Goal: Task Accomplishment & Management: Manage account settings

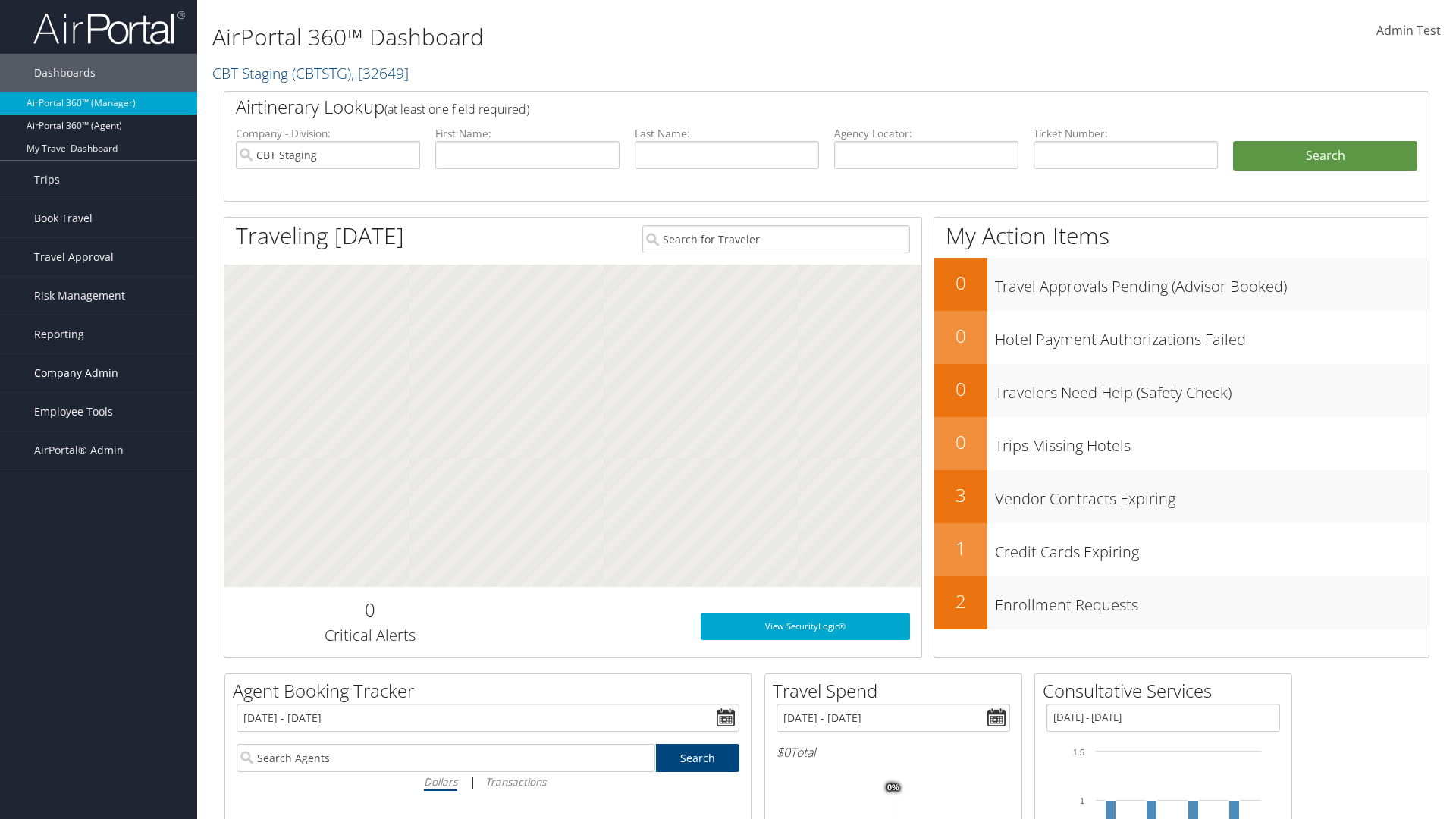
click at [99, 373] on span "Company Admin" at bounding box center [77, 374] width 84 height 38
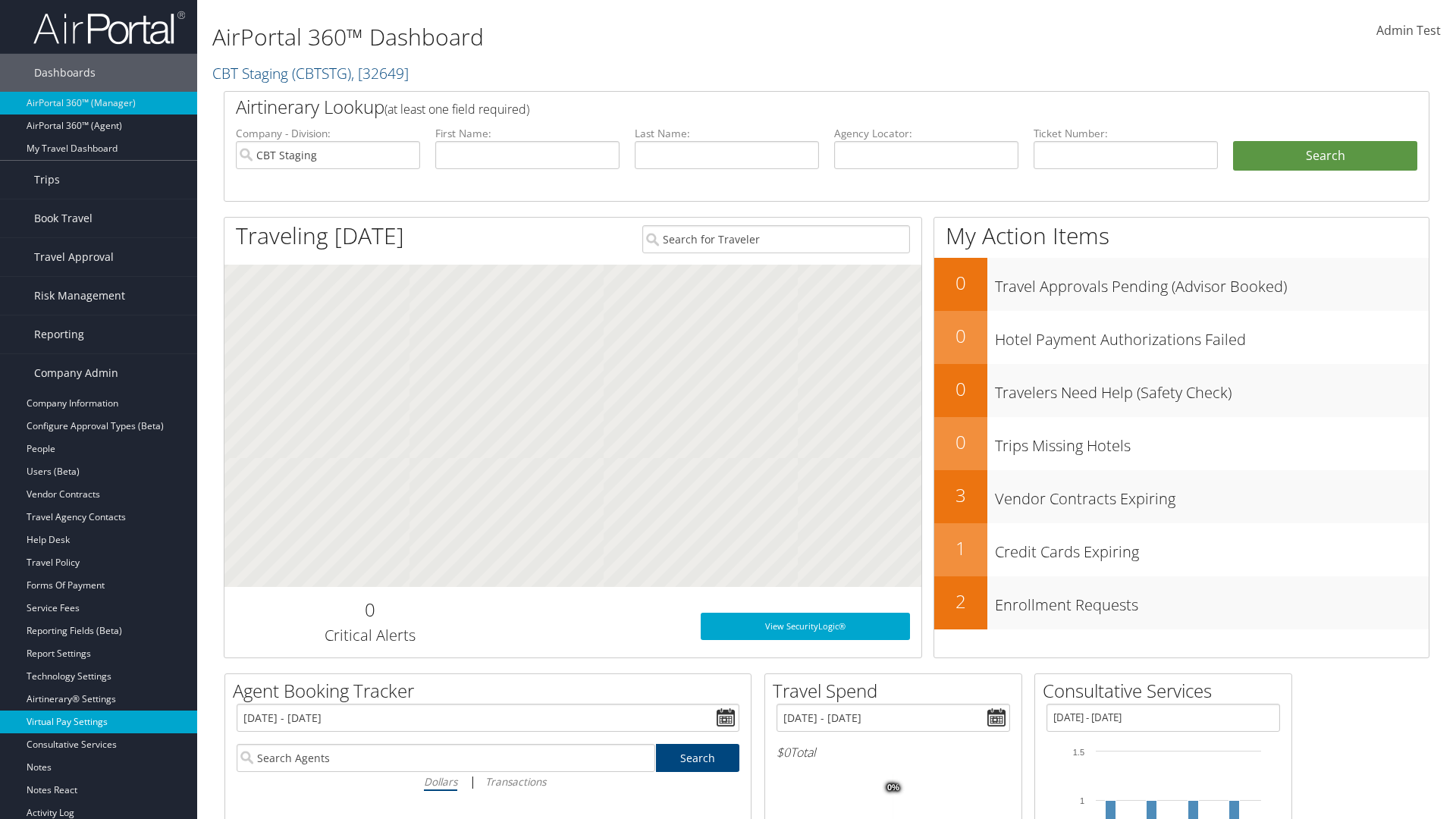
click at [99, 722] on link "Virtual Pay Settings" at bounding box center [99, 722] width 198 height 23
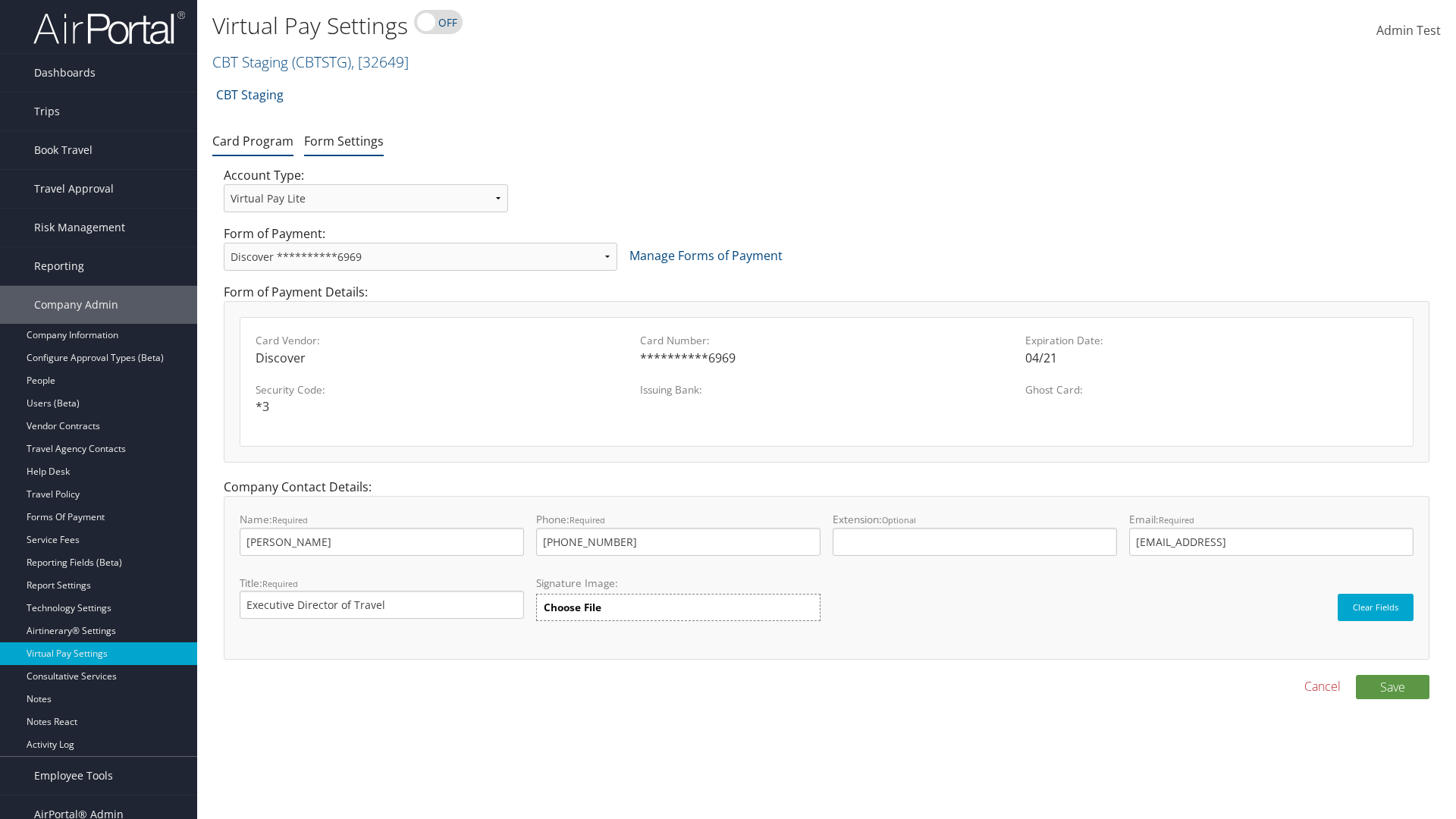
click at [344, 140] on link "Form Settings" at bounding box center [344, 141] width 80 height 17
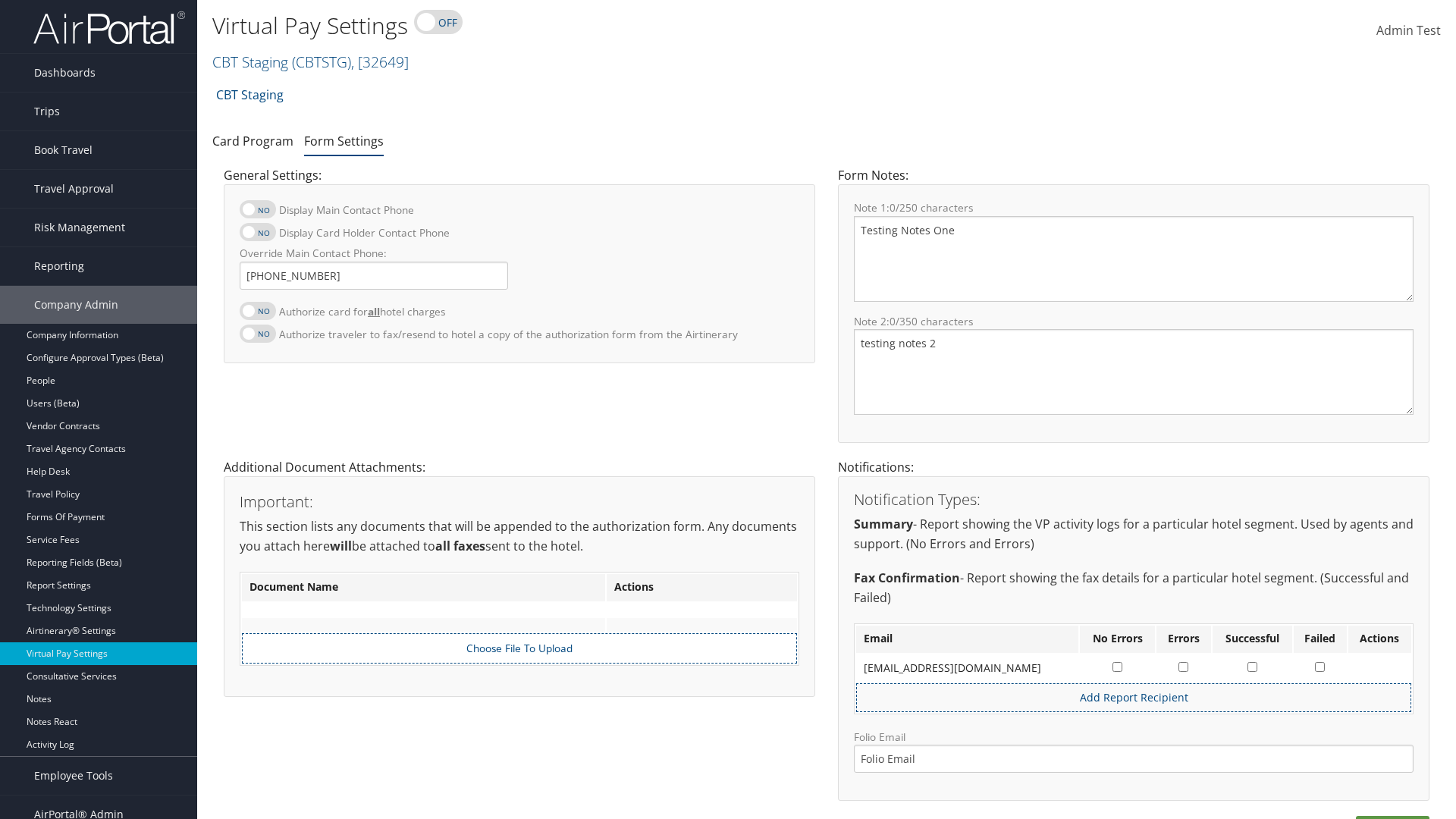
click at [250, 61] on link "CBT Staging ( CBTSTG ) , [ 32649 ]" at bounding box center [310, 61] width 197 height 21
click at [0, 0] on input "search" at bounding box center [0, 0] width 0 height 0
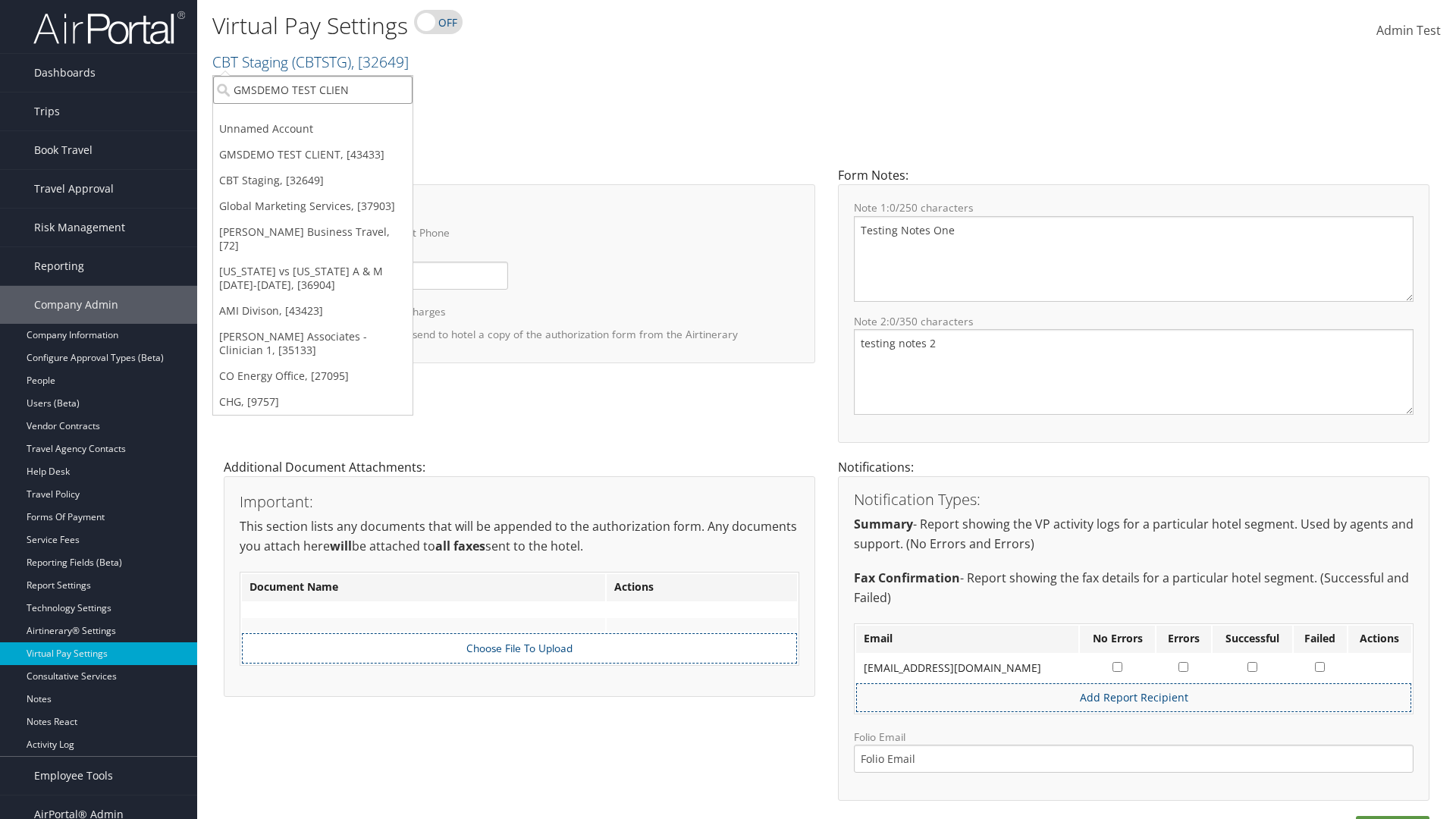
type input "GMSDEMO TEST CLIENT"
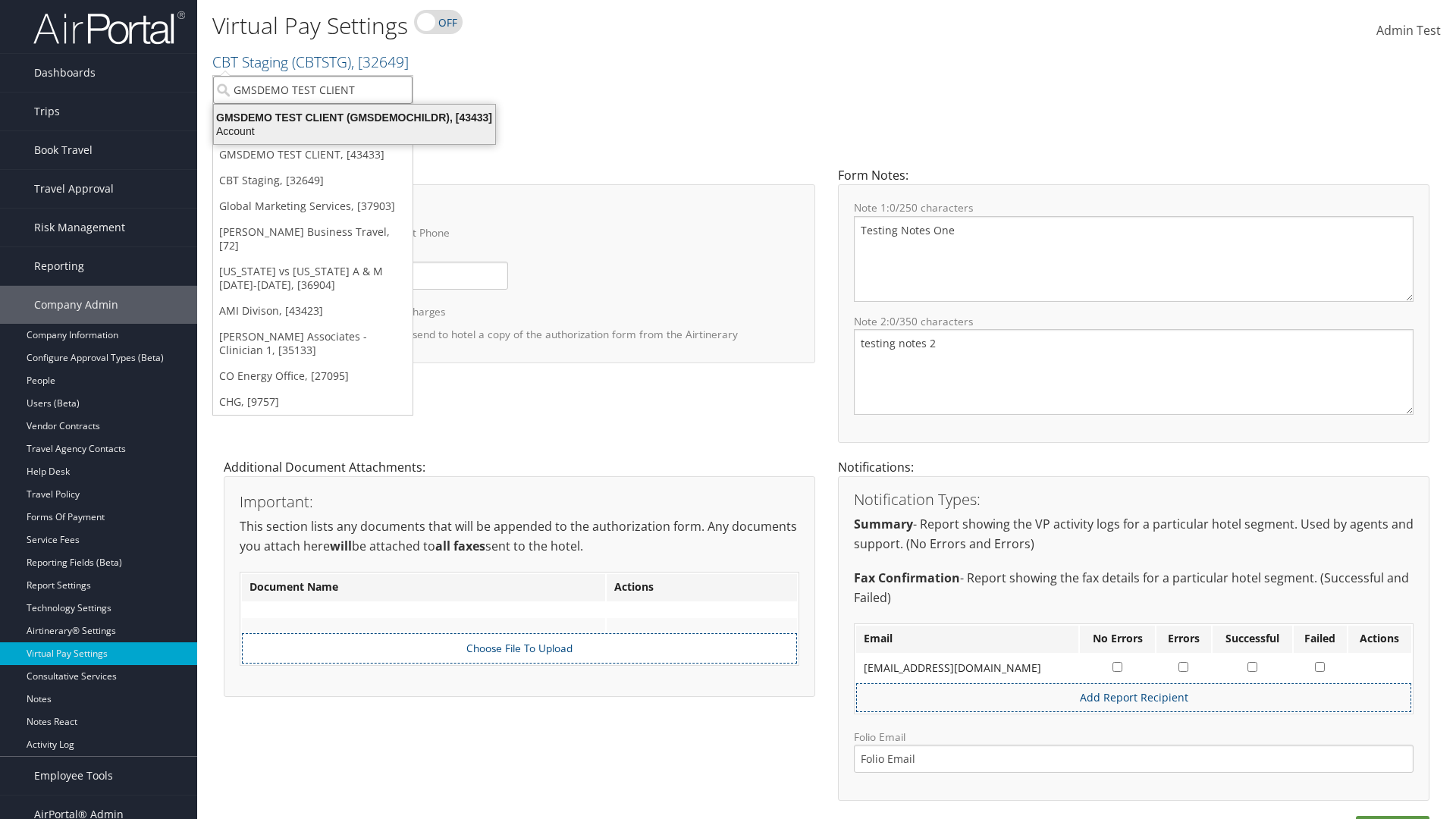
click at [354, 118] on div "GMSDEMO TEST CLIENT (GMSDEMOCHILDR), [43433]" at bounding box center [354, 118] width 299 height 14
